Goal: Transaction & Acquisition: Book appointment/travel/reservation

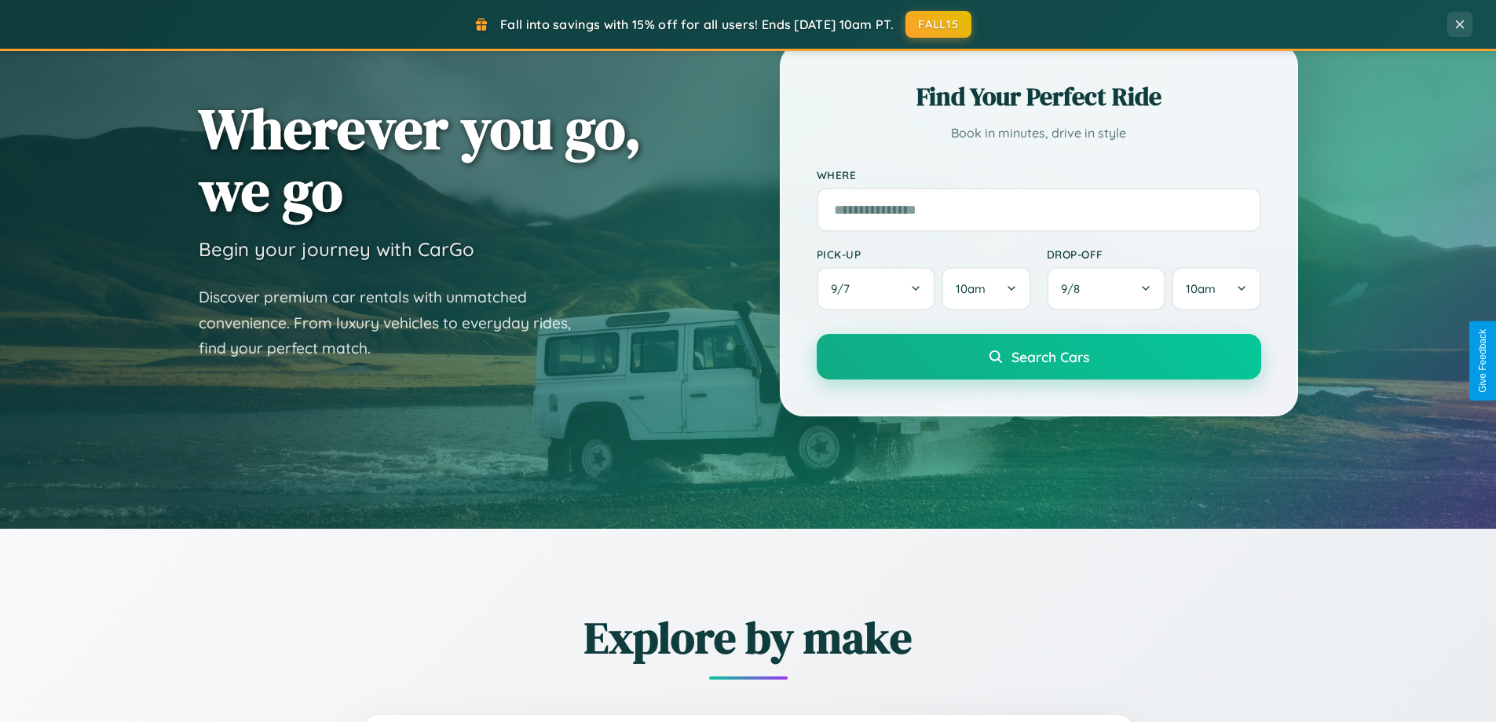
scroll to position [1080, 0]
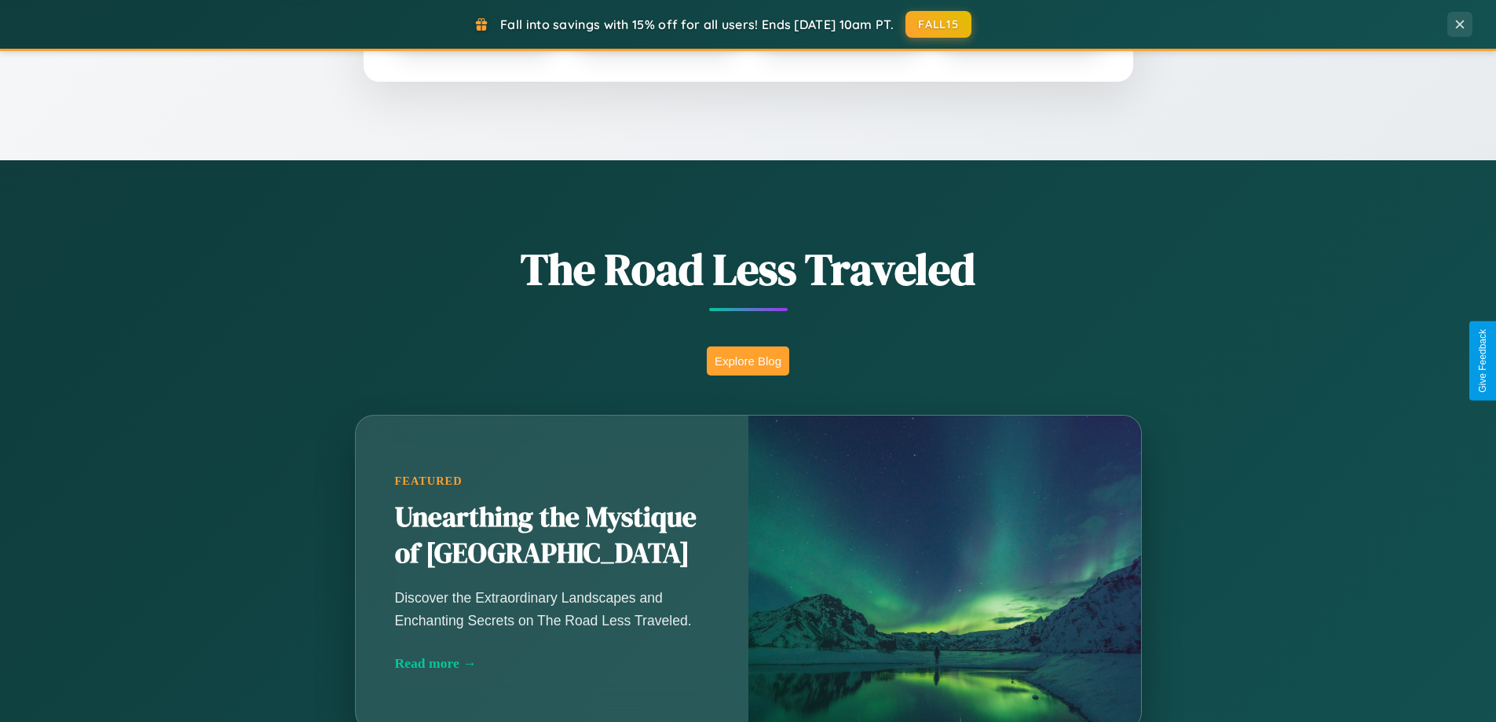
click at [748, 360] on button "Explore Blog" at bounding box center [748, 360] width 82 height 29
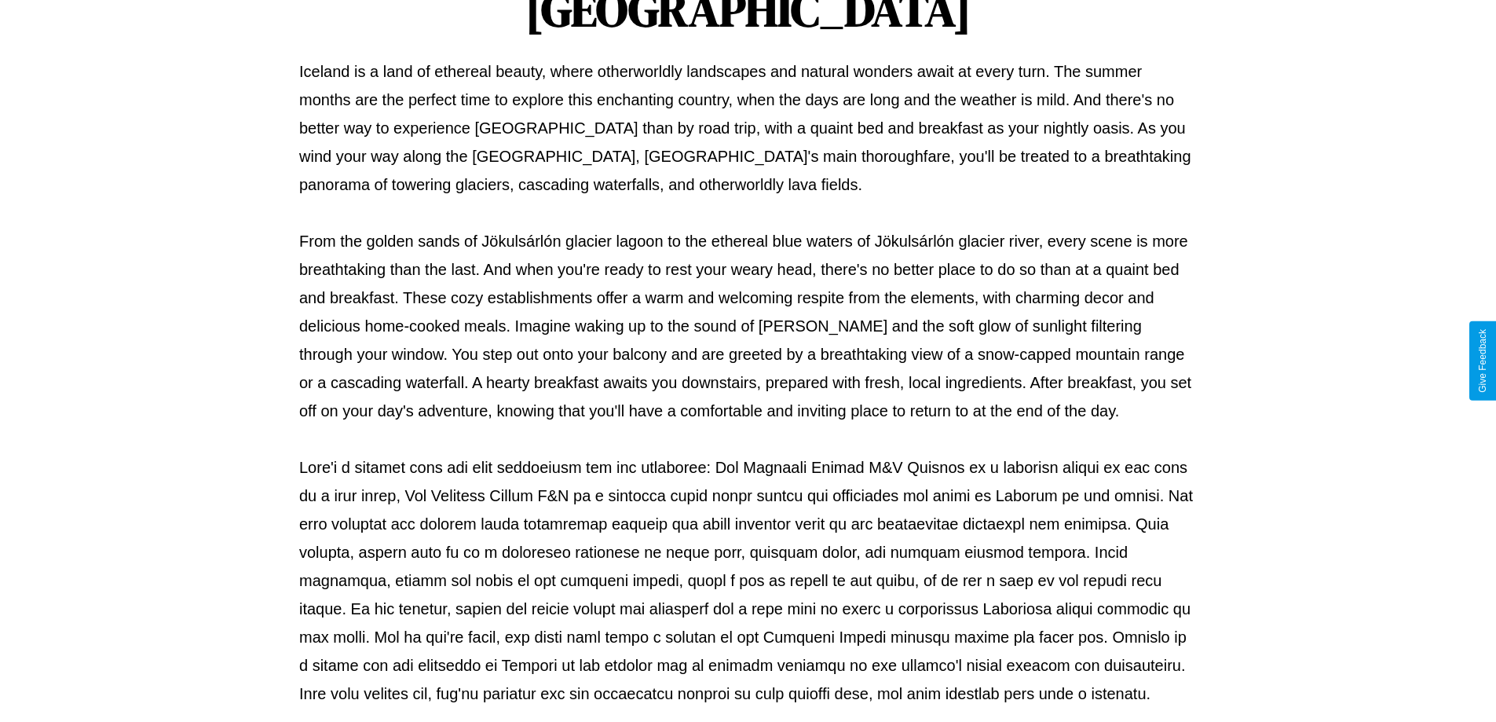
scroll to position [508, 0]
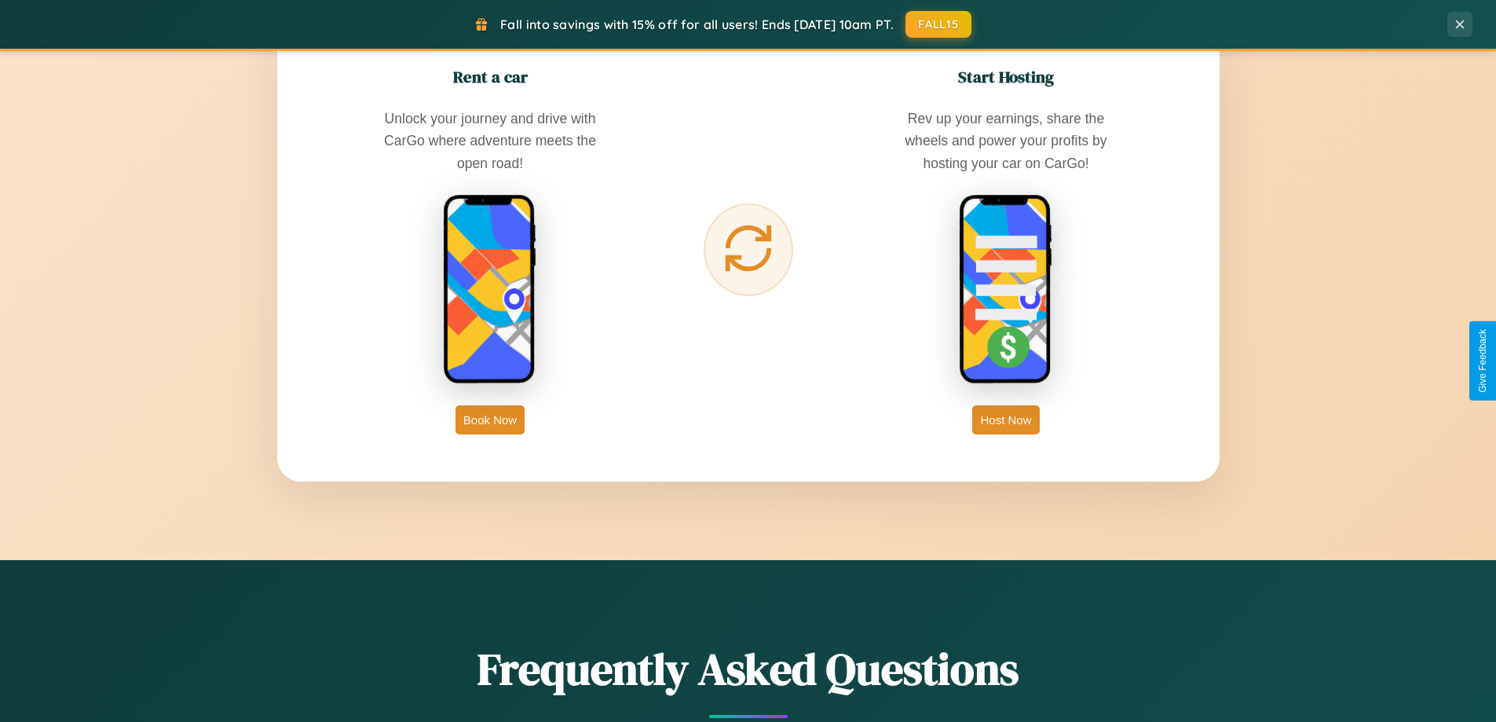
scroll to position [2523, 0]
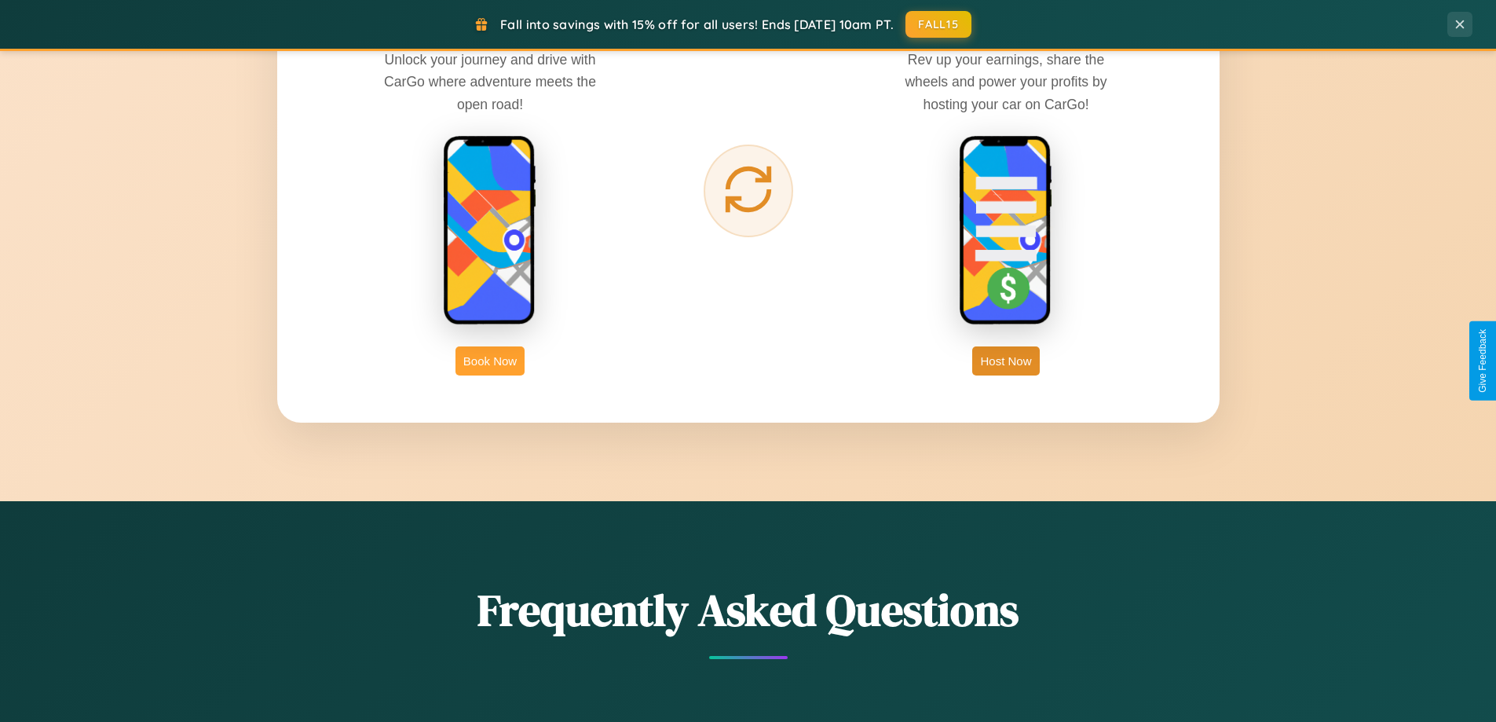
click at [490, 360] on button "Book Now" at bounding box center [489, 360] width 69 height 29
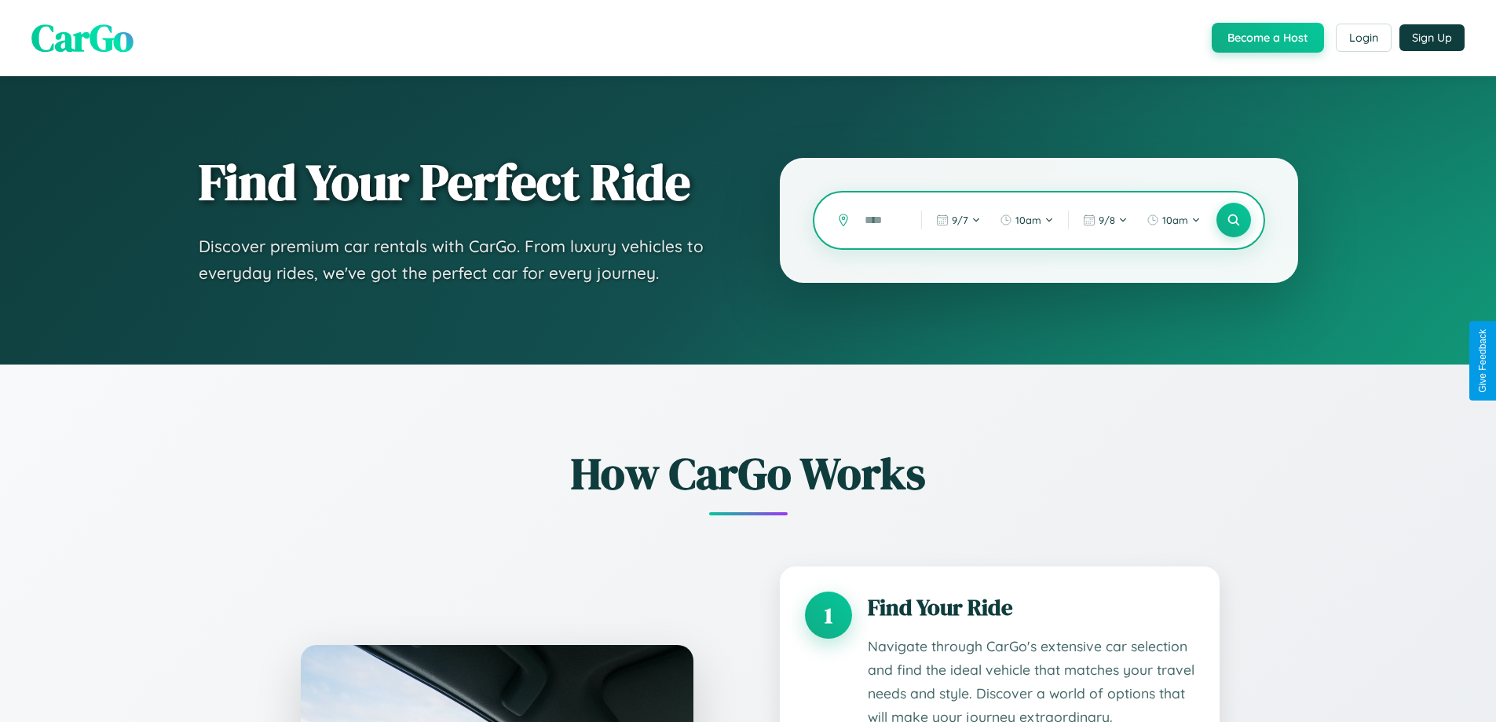
click at [881, 220] on input "text" at bounding box center [881, 220] width 49 height 27
type input "*"
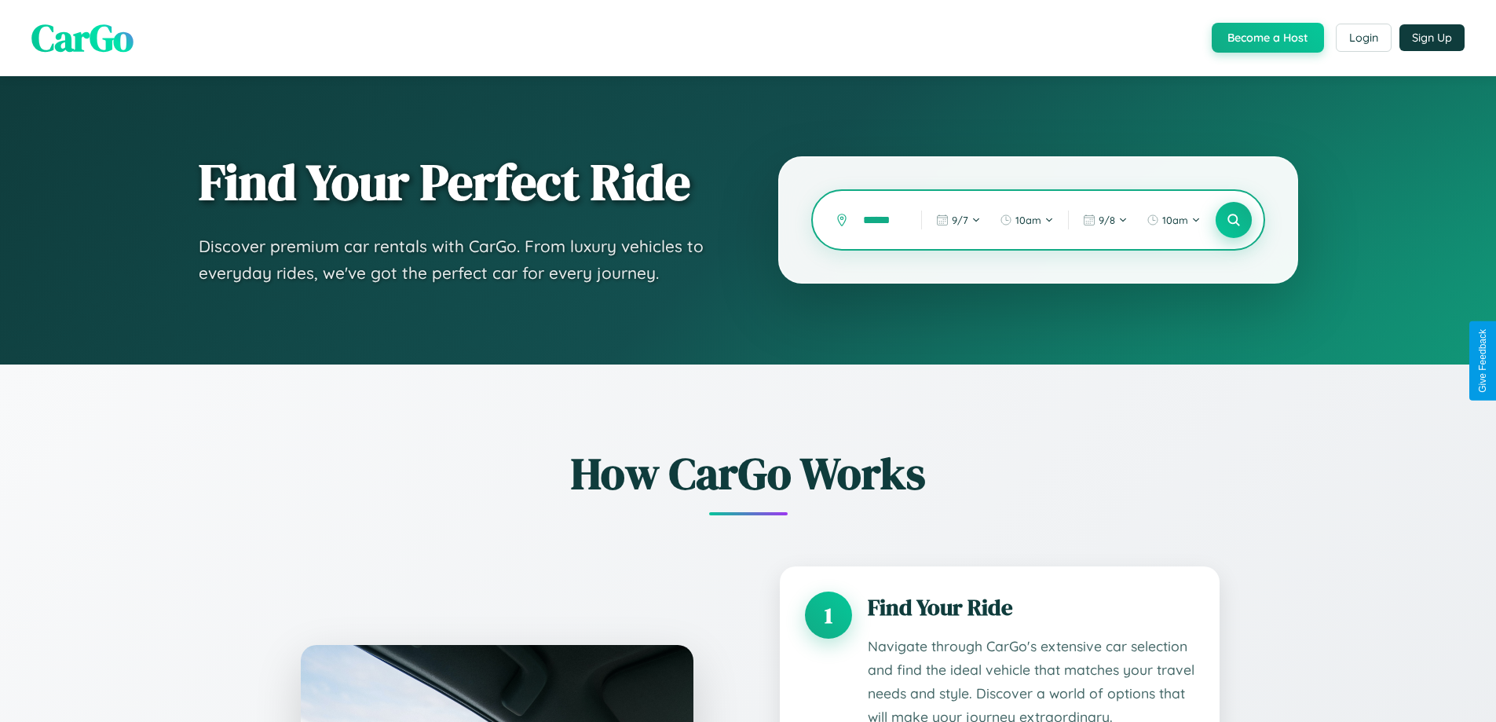
type input "******"
click at [1233, 220] on icon at bounding box center [1233, 220] width 15 height 15
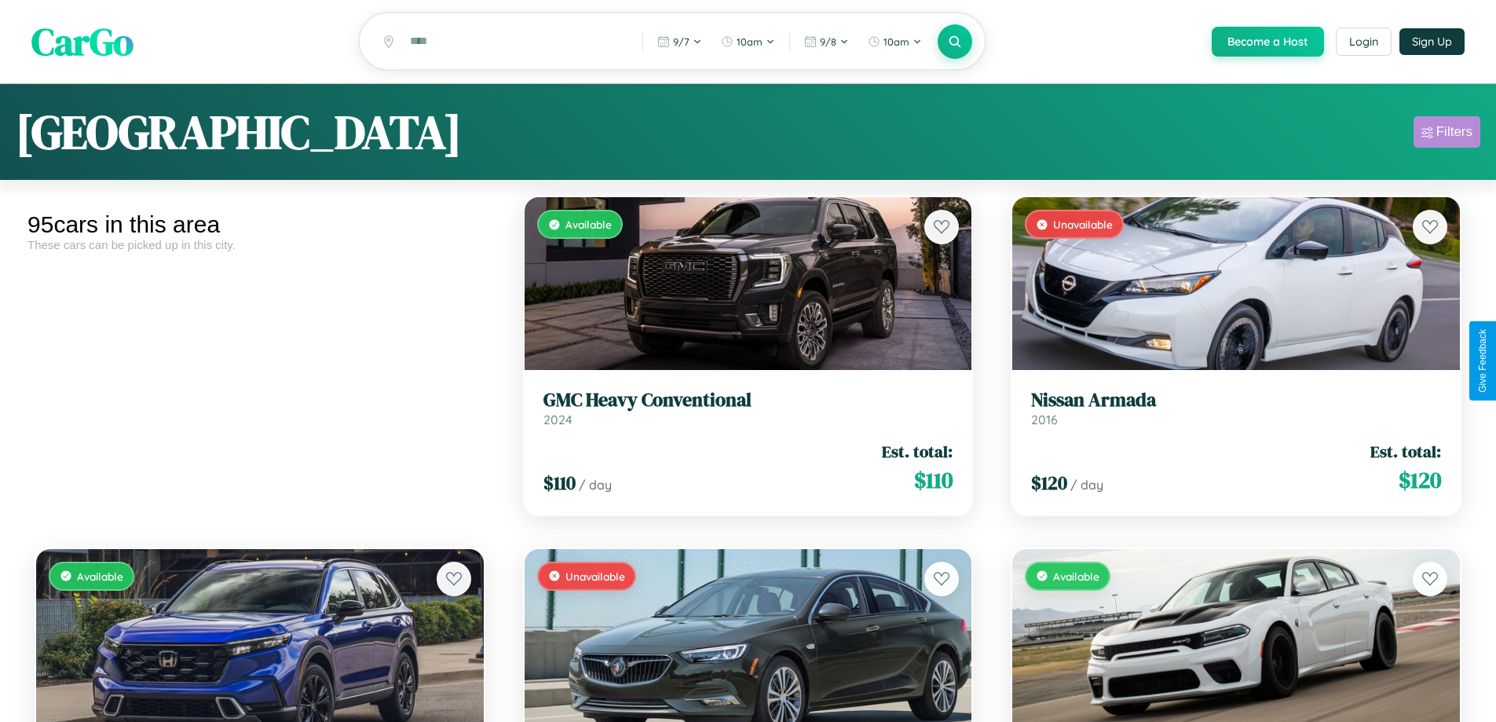
click at [1446, 134] on div "Filters" at bounding box center [1454, 132] width 36 height 16
